Goal: Navigation & Orientation: Find specific page/section

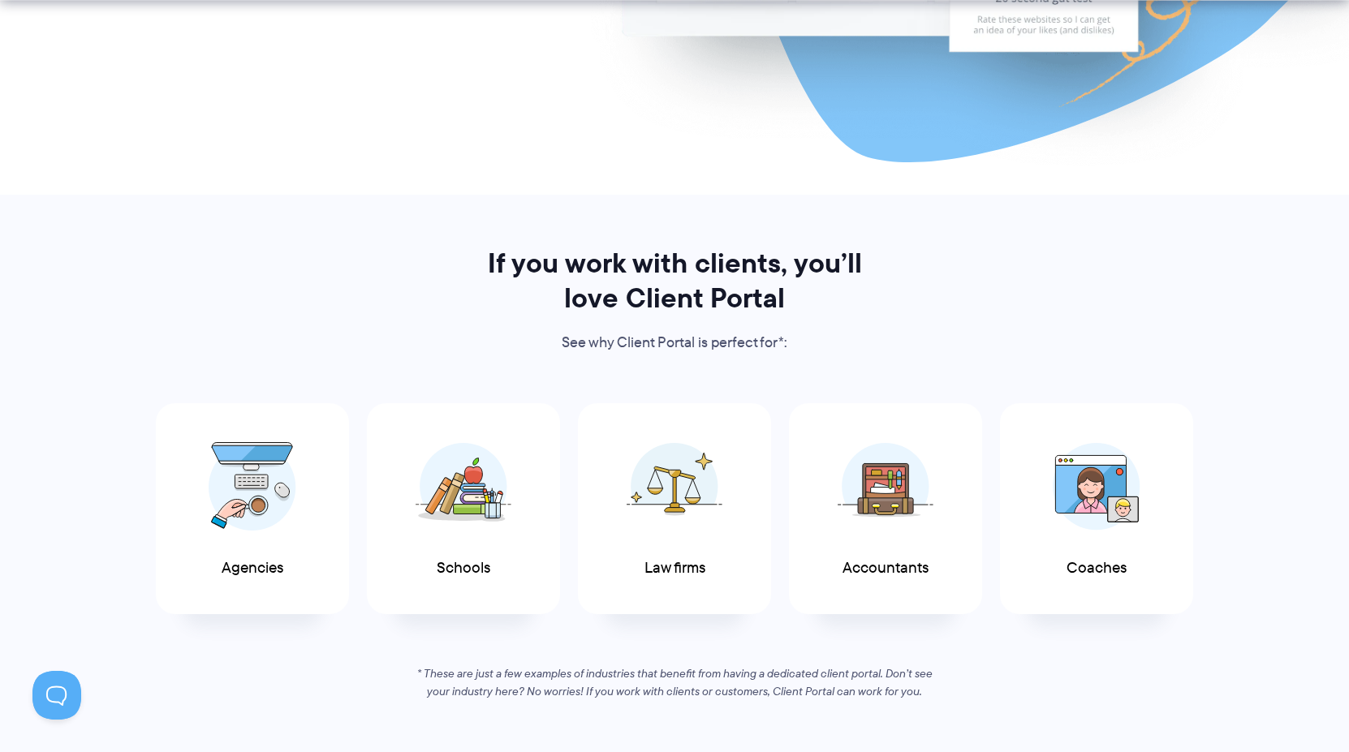
scroll to position [811, 0]
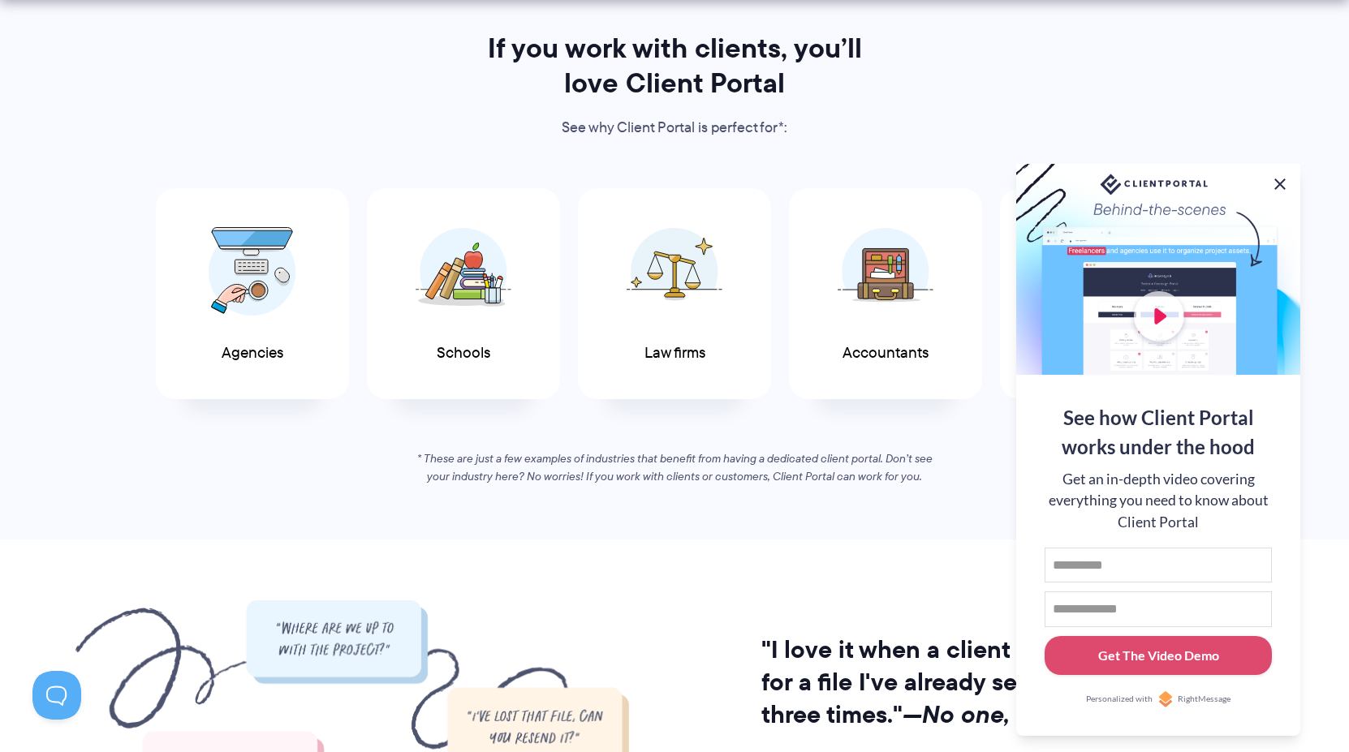
click at [1274, 181] on button at bounding box center [1279, 183] width 19 height 19
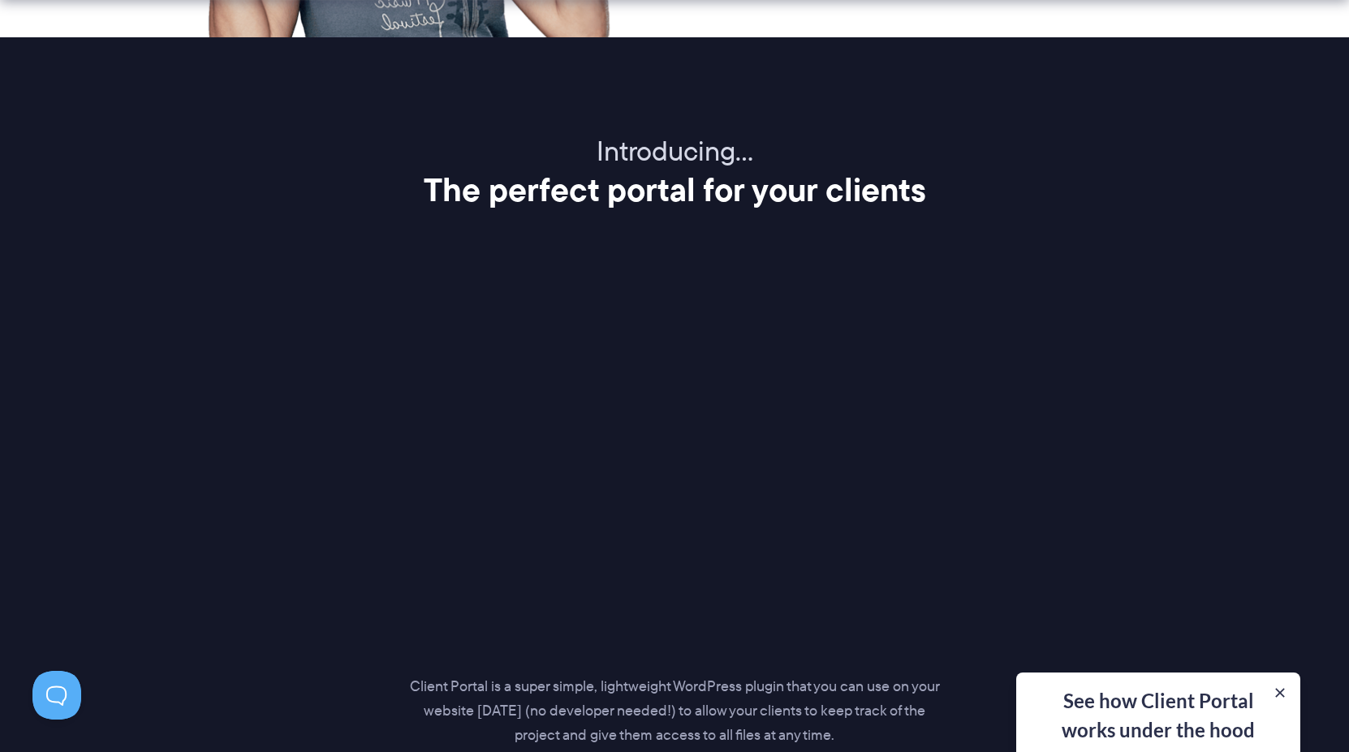
scroll to position [2110, 0]
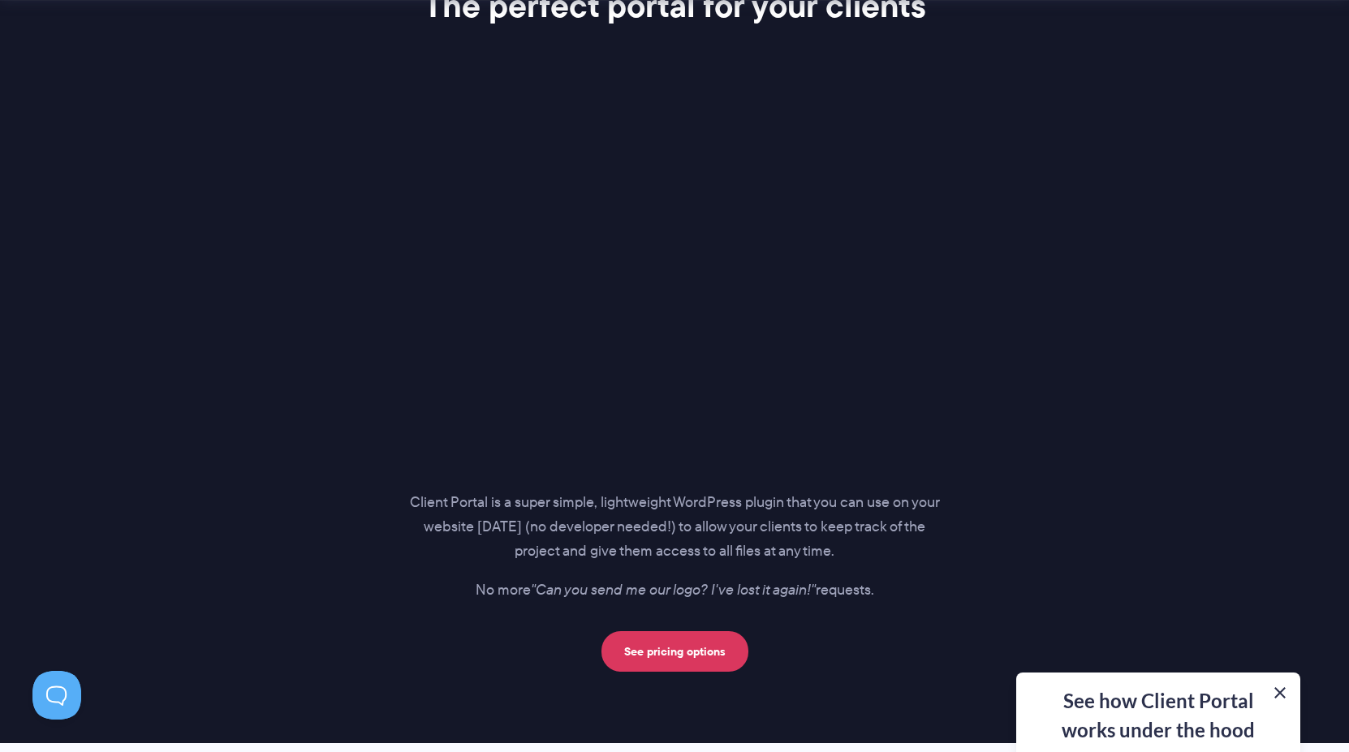
click at [1282, 693] on button at bounding box center [1279, 692] width 19 height 19
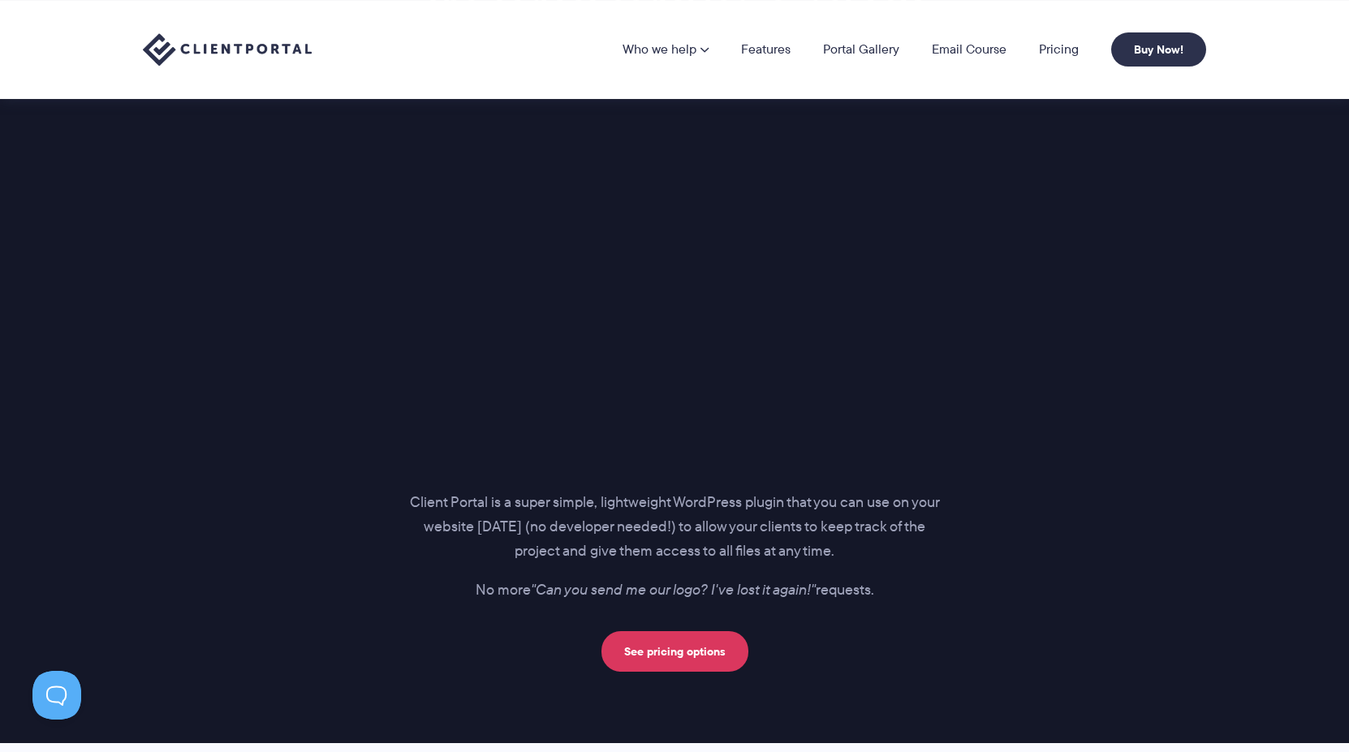
scroll to position [1948, 0]
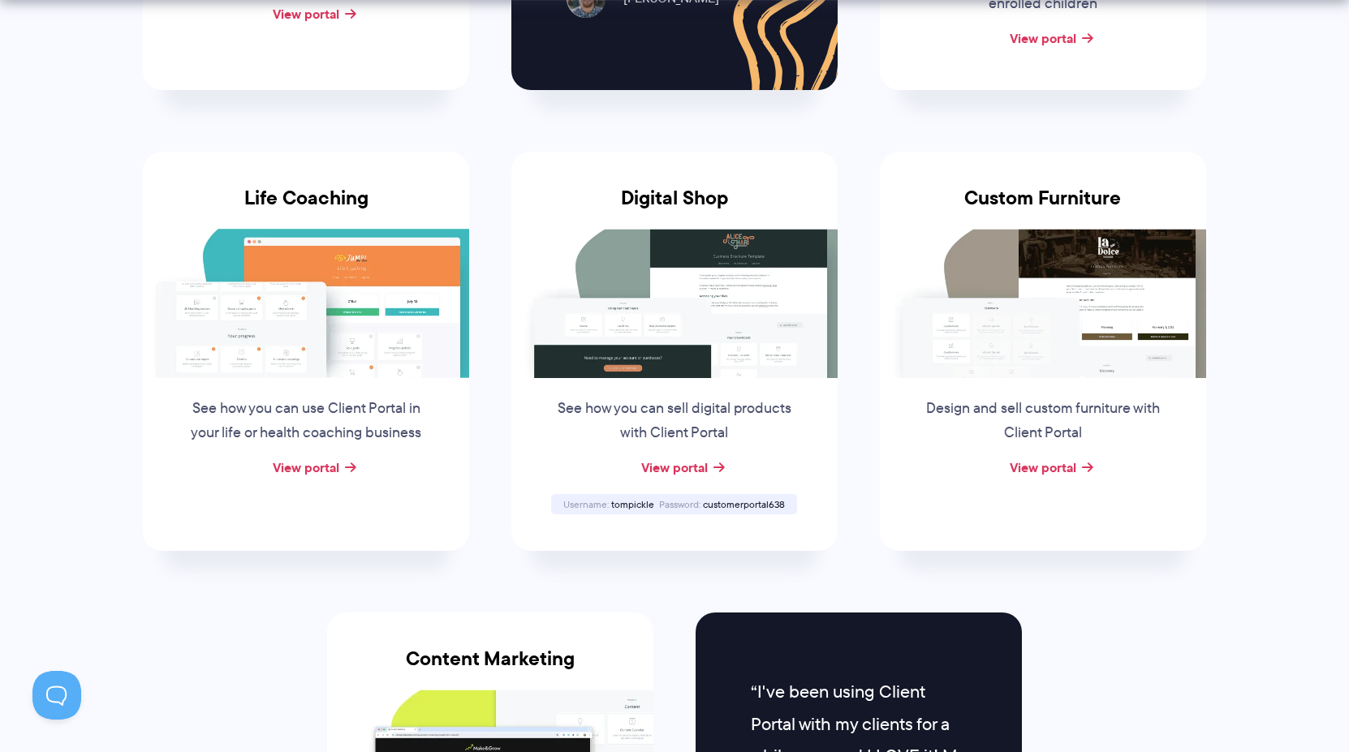
scroll to position [1461, 0]
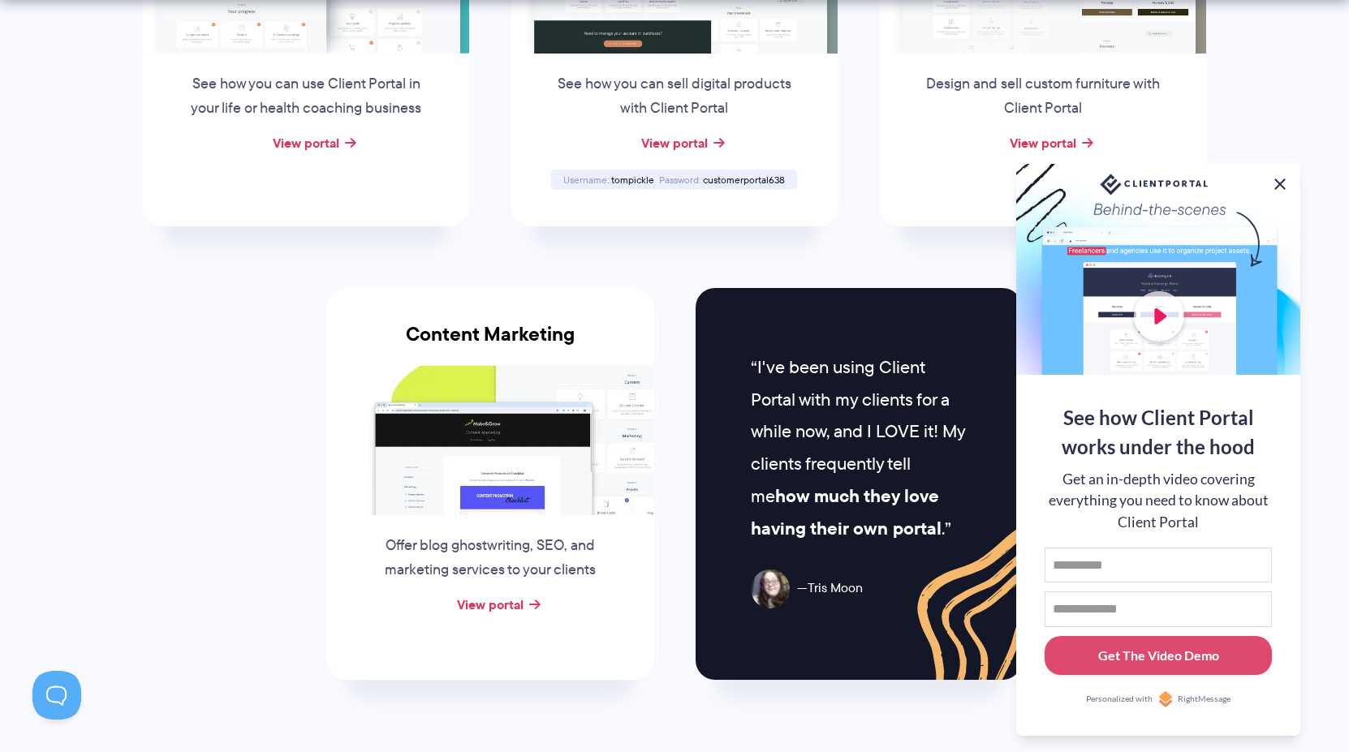
click at [1276, 182] on button at bounding box center [1279, 183] width 19 height 19
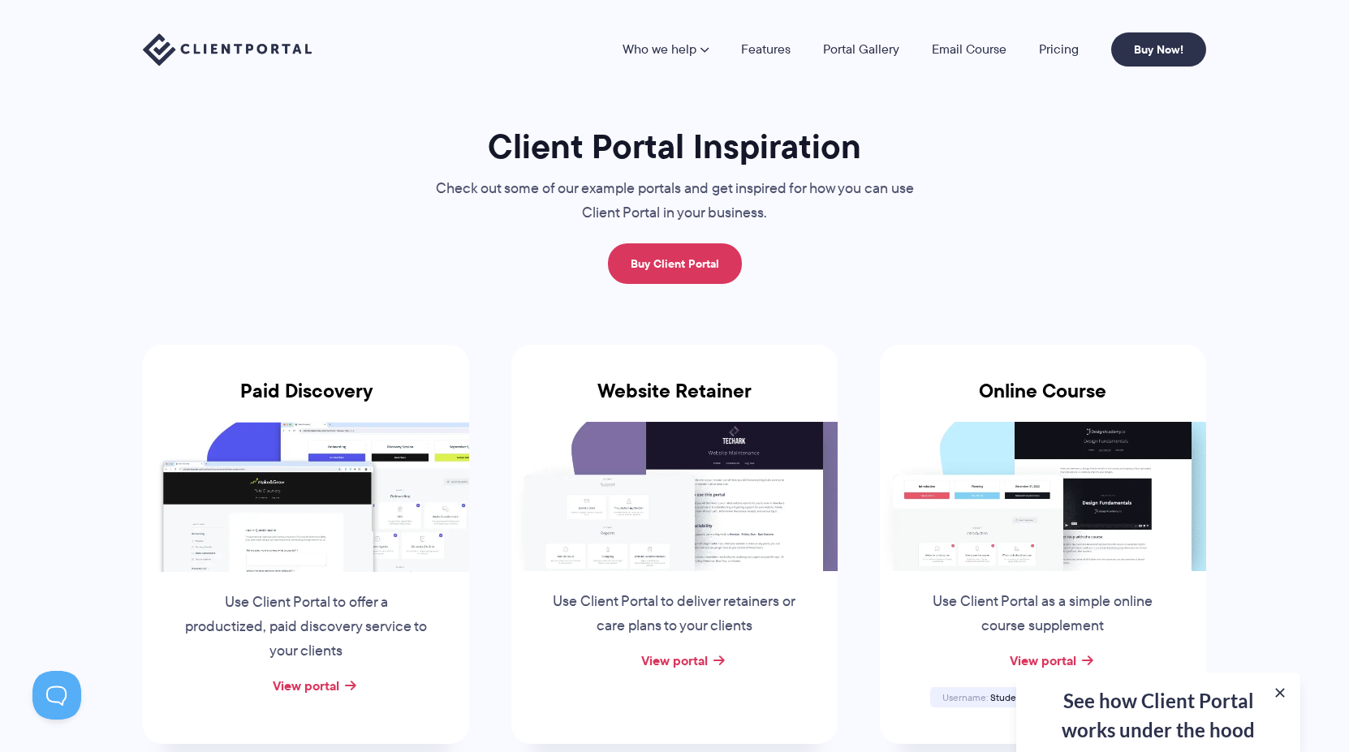
scroll to position [0, 0]
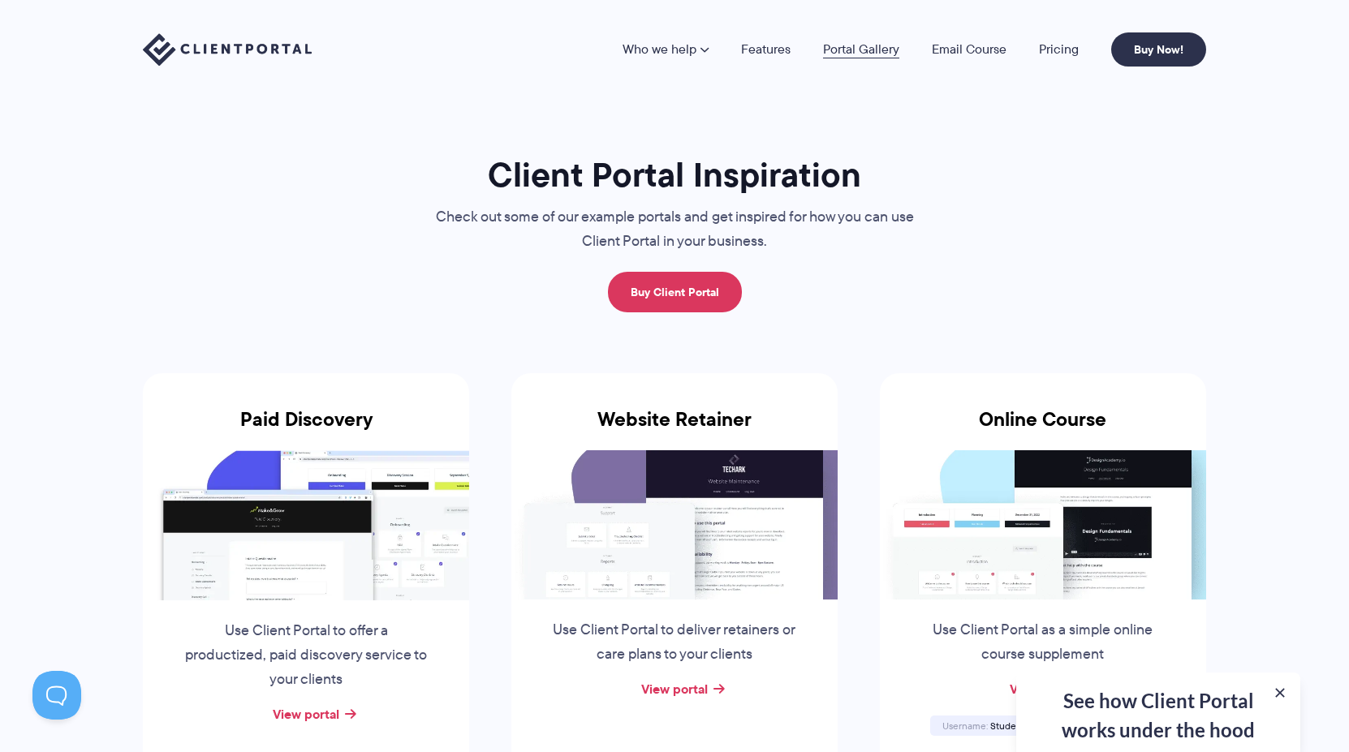
click at [850, 52] on link "Portal Gallery" at bounding box center [861, 49] width 76 height 13
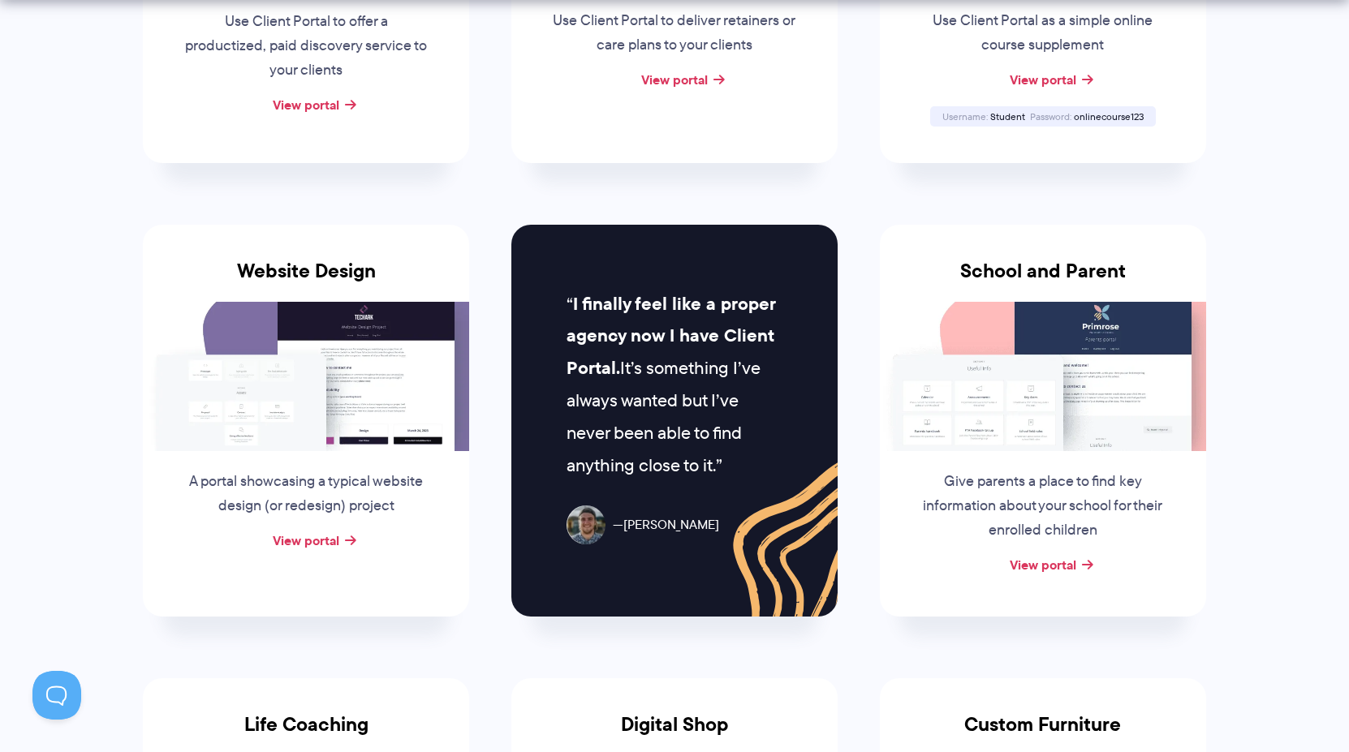
scroll to position [811, 0]
